Goal: Information Seeking & Learning: Learn about a topic

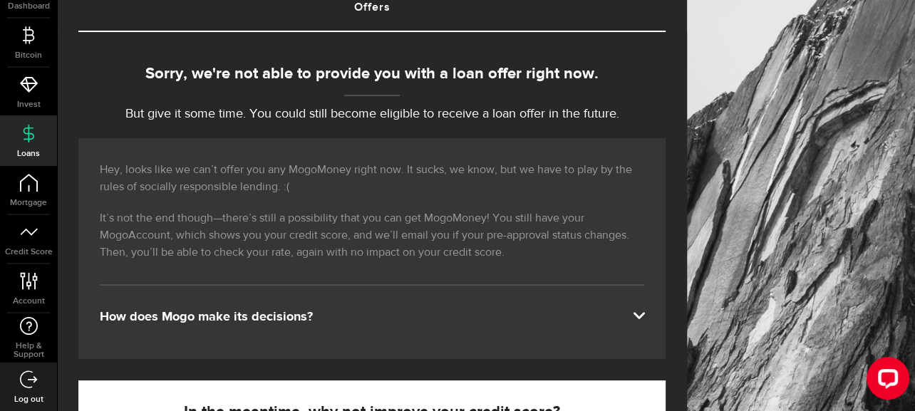
scroll to position [143, 0]
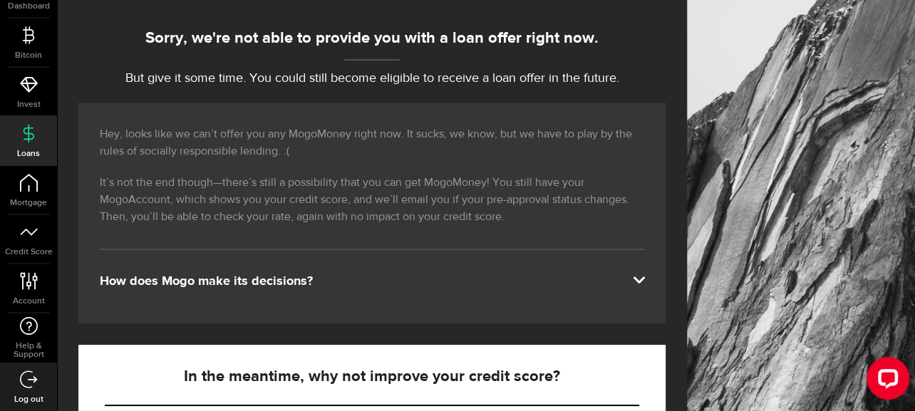
click at [644, 273] on span at bounding box center [638, 278] width 11 height 11
click at [593, 273] on div "How does Mogo make its decisions?" at bounding box center [372, 281] width 544 height 17
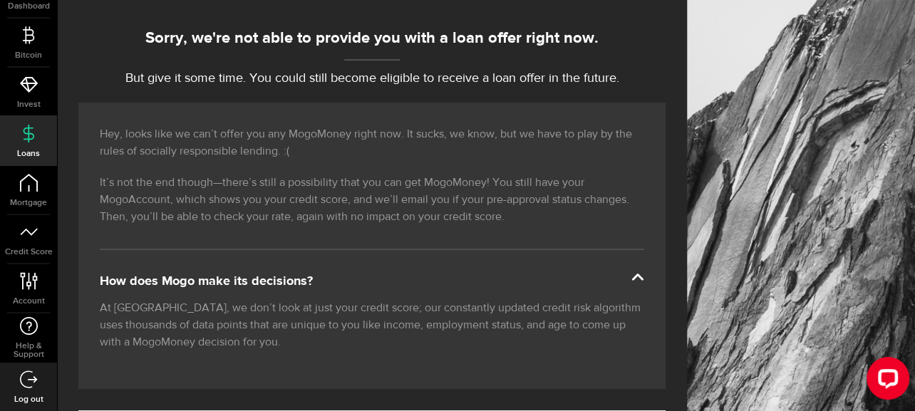
scroll to position [0, 0]
